Goal: Transaction & Acquisition: Purchase product/service

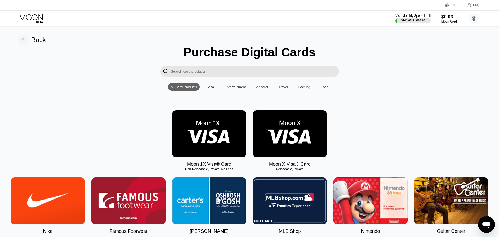
click at [195, 139] on img at bounding box center [209, 133] width 74 height 47
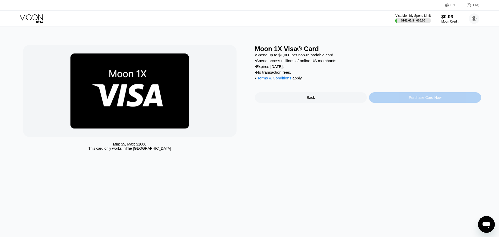
click at [404, 102] on div "Purchase Card Now" at bounding box center [425, 97] width 112 height 10
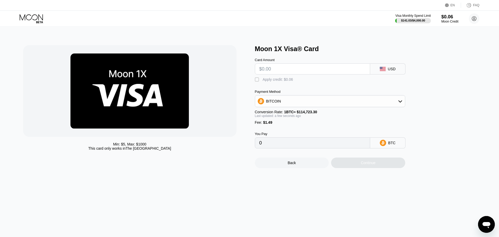
click at [278, 71] on input "text" at bounding box center [312, 69] width 106 height 10
type input "$3"
type input "0.00003914"
type input "$35"
type input "0.00031807"
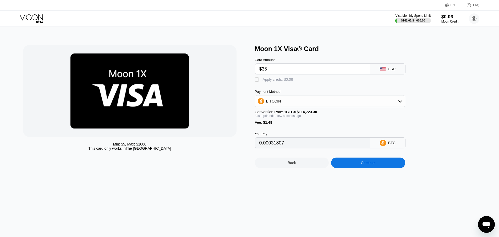
type input "$35"
click at [295, 106] on div "BITCOIN" at bounding box center [330, 101] width 150 height 10
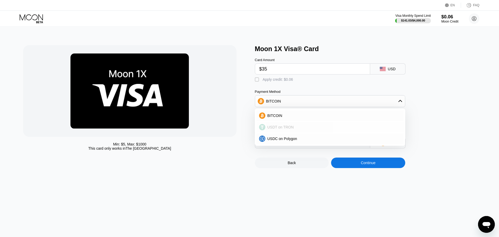
click at [275, 129] on span "USDT on TRON" at bounding box center [280, 127] width 26 height 4
type input "36.86"
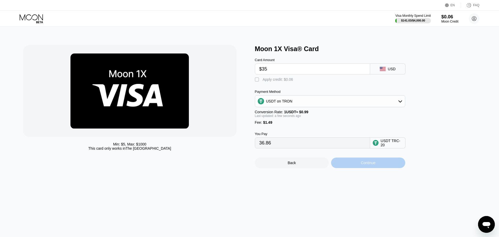
click at [371, 168] on div "Continue" at bounding box center [368, 162] width 74 height 10
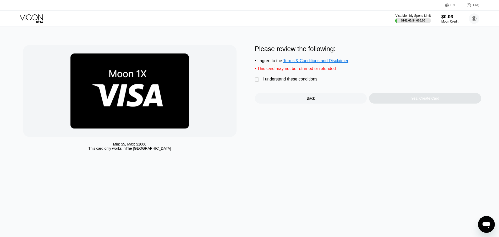
drag, startPoint x: 49, startPoint y: 110, endPoint x: 79, endPoint y: 100, distance: 31.3
click at [49, 110] on div at bounding box center [129, 91] width 213 height 92
click at [277, 81] on div "I understand these conditions" at bounding box center [290, 79] width 55 height 5
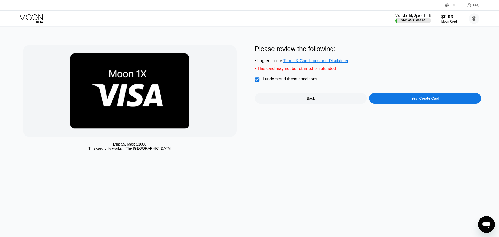
click at [426, 100] on div "Yes, Create Card" at bounding box center [425, 98] width 28 height 4
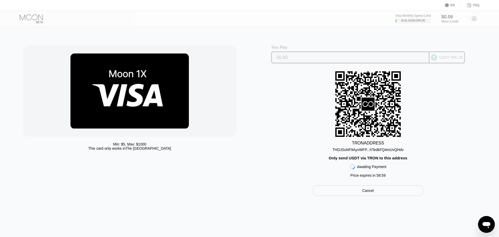
click at [291, 54] on input "36.86" at bounding box center [350, 57] width 148 height 10
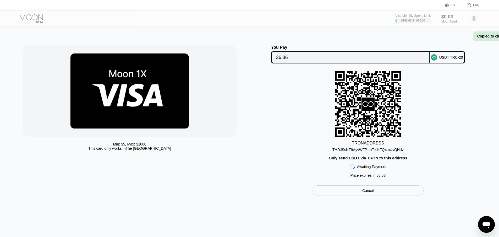
click at [291, 58] on input "36.86" at bounding box center [350, 57] width 148 height 10
click at [354, 151] on div "THDJSsNF9AyvWFP...hTedkFQ4mUvQHdv" at bounding box center [367, 149] width 71 height 4
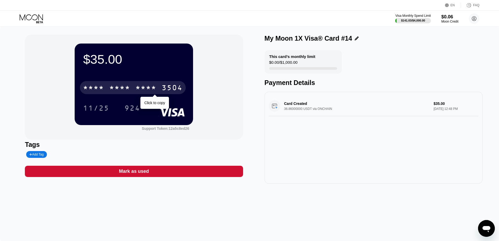
click at [131, 92] on div "* * * * * * * * * * * * 3504" at bounding box center [133, 87] width 106 height 13
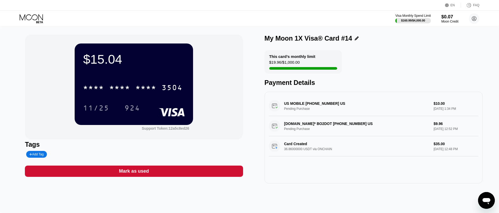
click at [332, 158] on div "US MOBILE +18782050088 US Pending Purchase $10.00 Sep 20, 2025 1:34 PM SPACESHI…" at bounding box center [373, 138] width 218 height 92
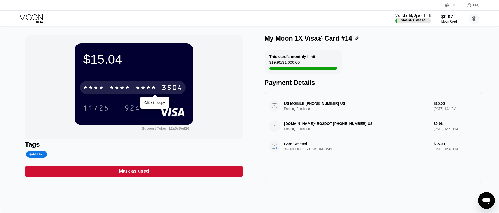
click at [99, 88] on div "* * * *" at bounding box center [93, 88] width 21 height 8
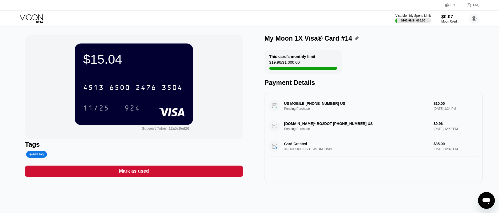
click at [79, 212] on div "$15.04 4513 6500 2476 3504 11/25 924 Support Token: 12a5c8ed26 Tags Add Tag Mar…" at bounding box center [249, 120] width 499 height 186
